Goal: Find specific page/section: Find specific page/section

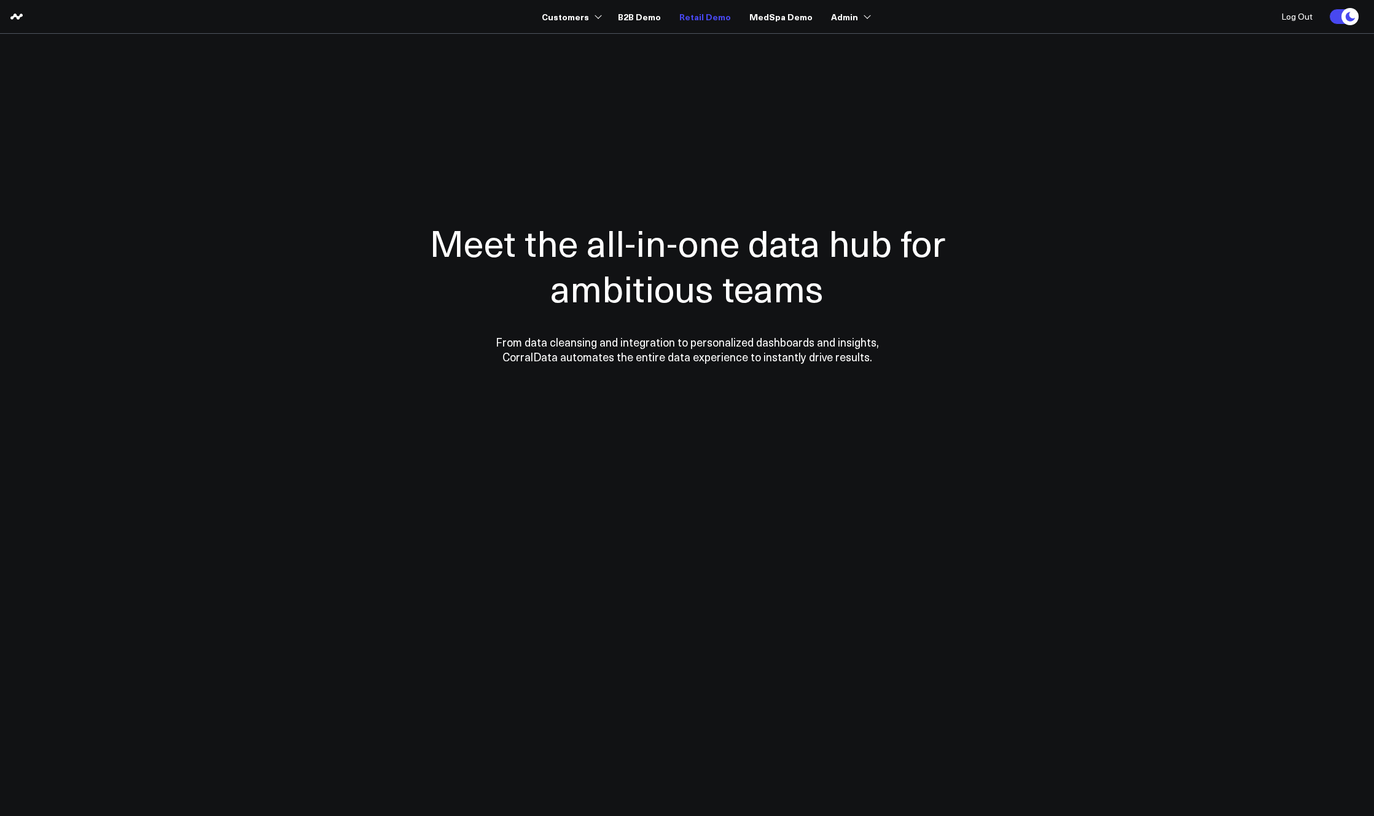
click at [707, 17] on link "Retail Demo" at bounding box center [705, 17] width 52 height 22
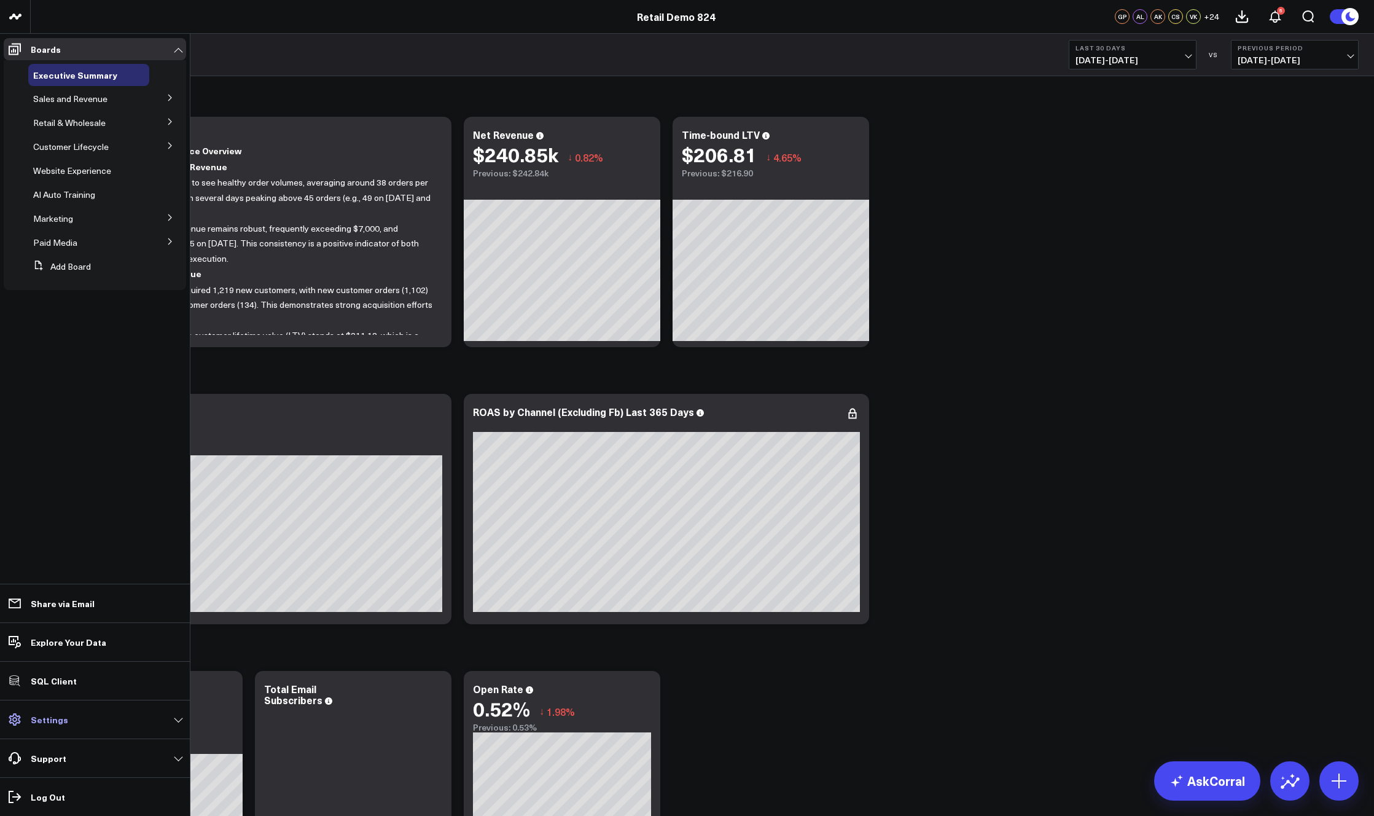
click at [53, 721] on p "Settings" at bounding box center [49, 719] width 37 height 10
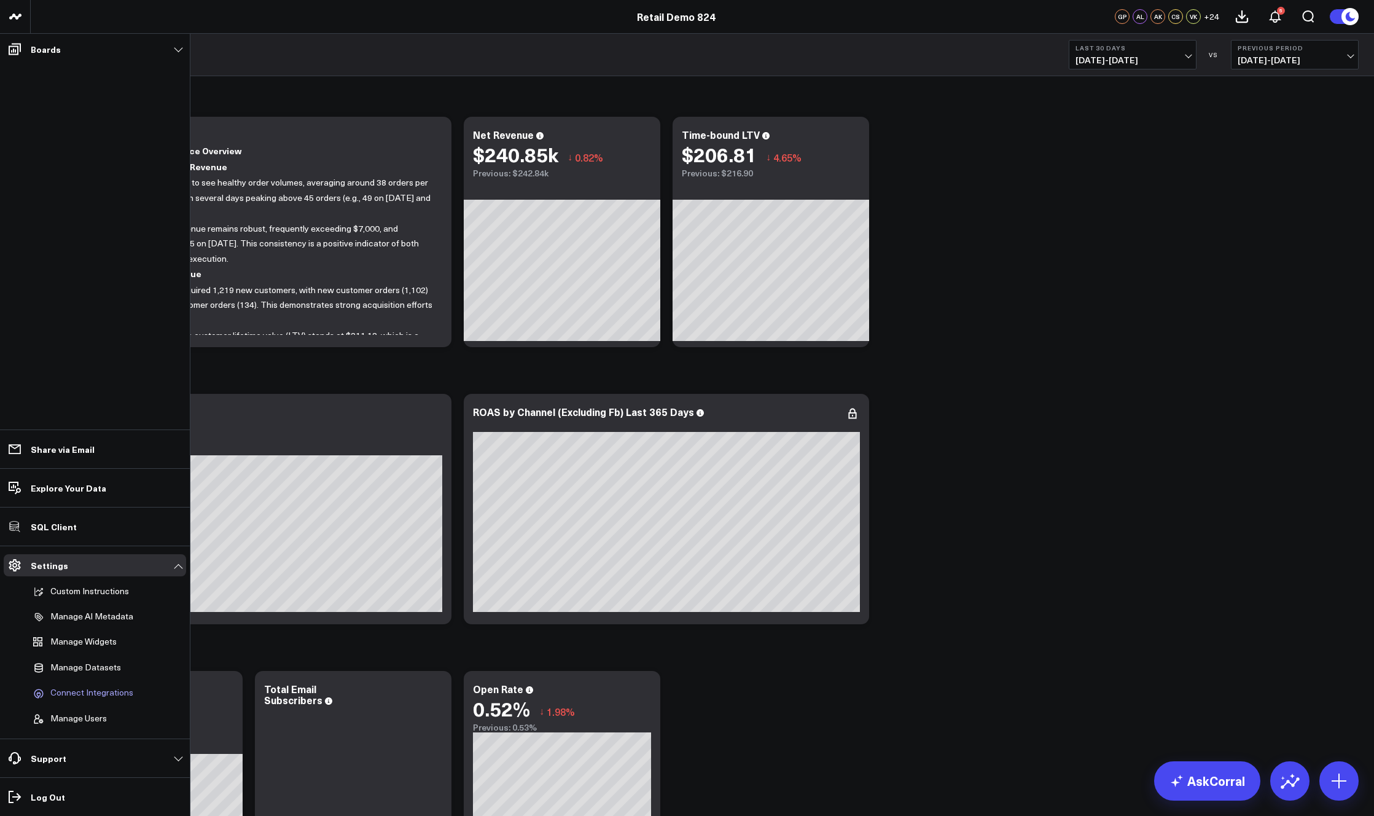
click at [92, 692] on span "Connect Integrations" at bounding box center [91, 692] width 83 height 11
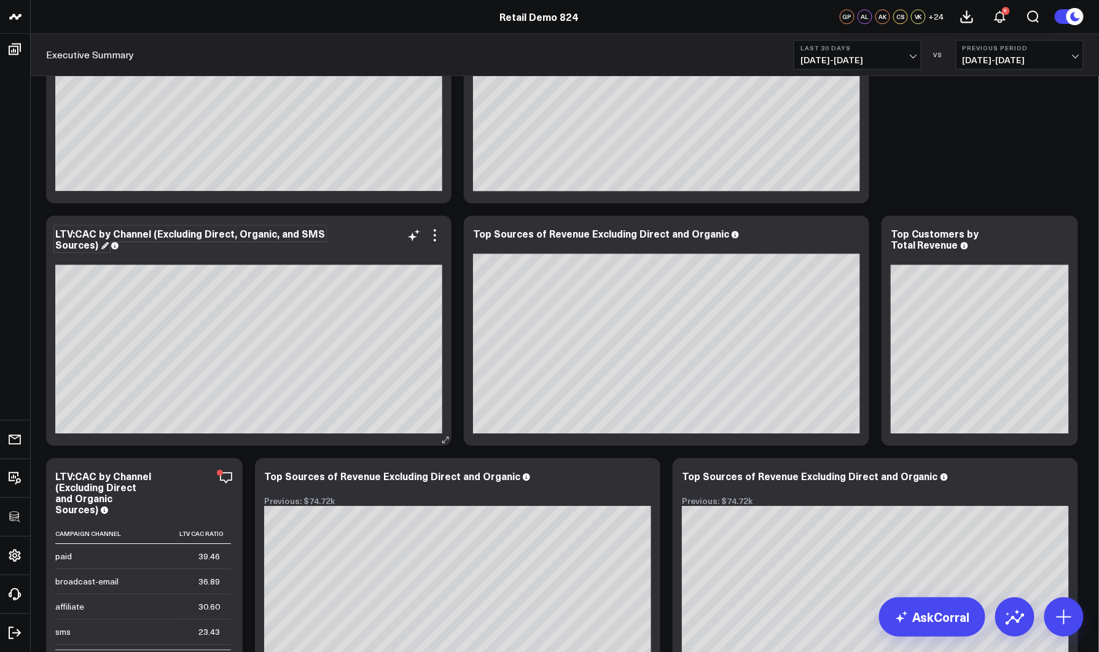
scroll to position [1219, 0]
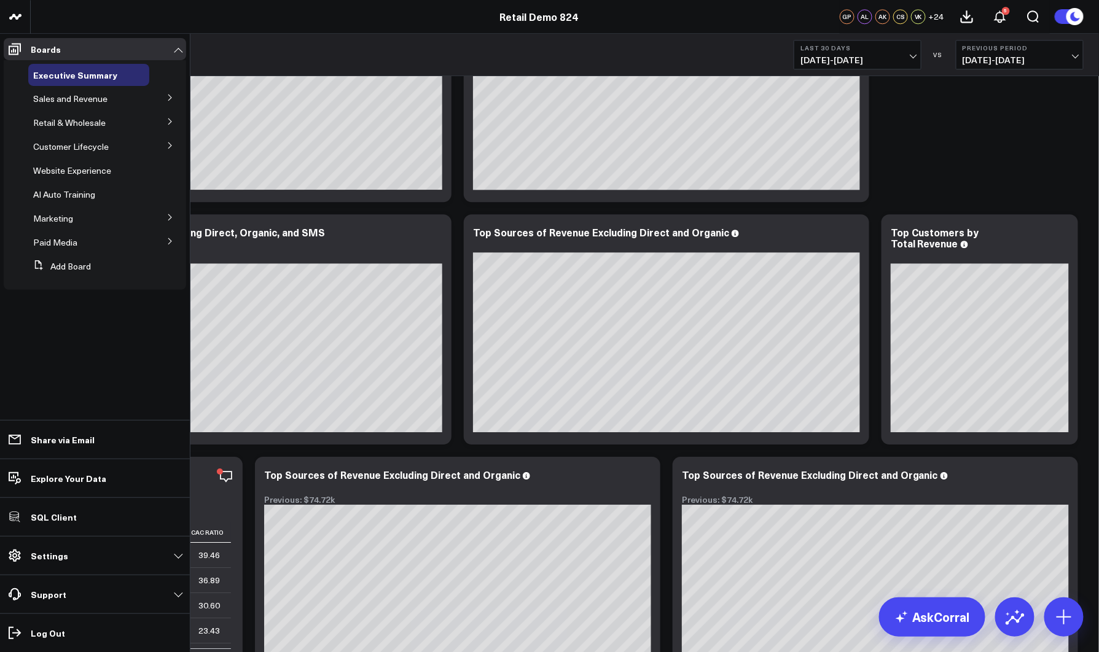
click at [170, 97] on icon at bounding box center [169, 98] width 3 height 6
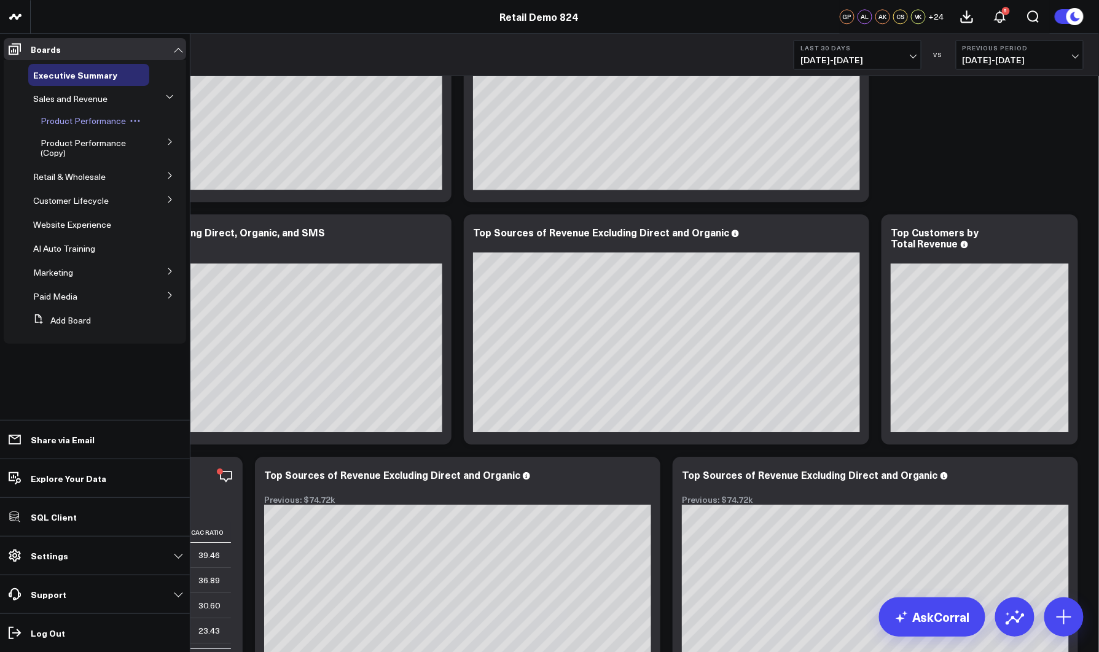
click at [70, 118] on span "Product Performance" at bounding box center [83, 121] width 85 height 12
